Goal: Find specific page/section: Find specific page/section

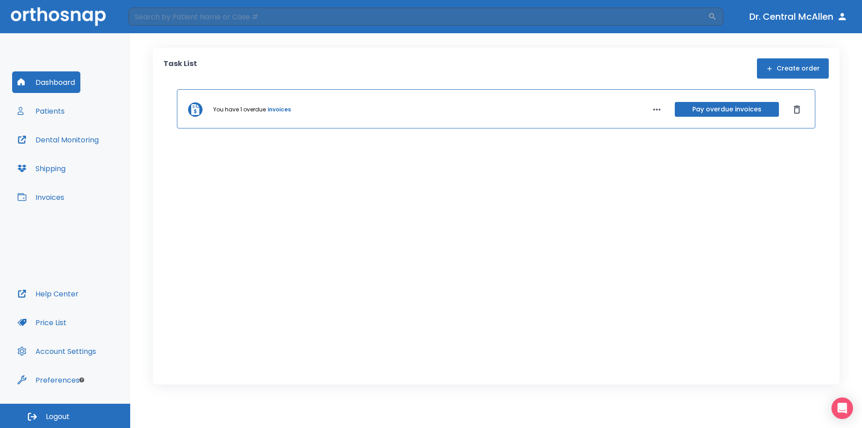
click at [283, 112] on link "invoices" at bounding box center [279, 109] width 23 height 8
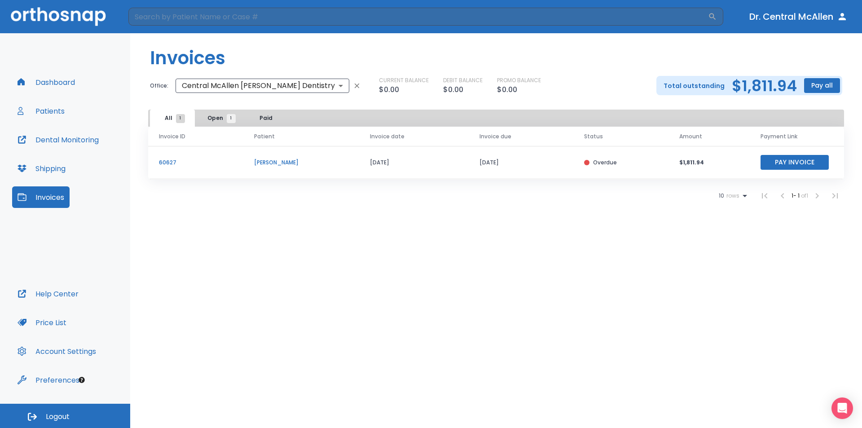
click at [47, 113] on button "Patients" at bounding box center [41, 111] width 58 height 22
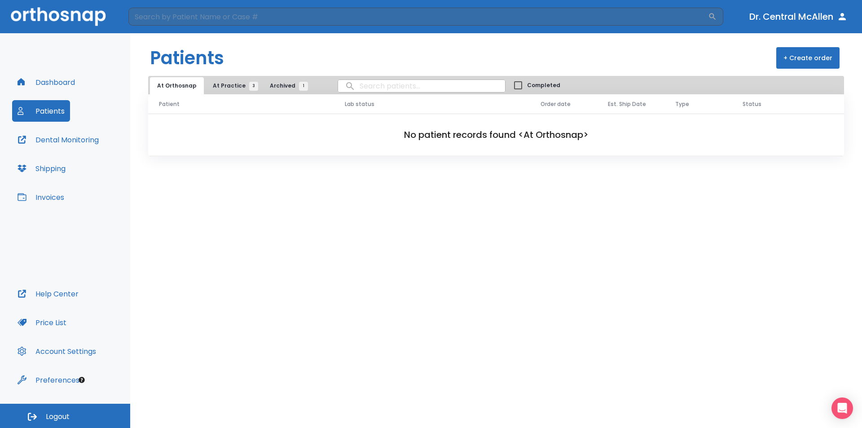
click at [240, 83] on span "At Practice 3" at bounding box center [233, 86] width 41 height 8
